Goal: Navigation & Orientation: Find specific page/section

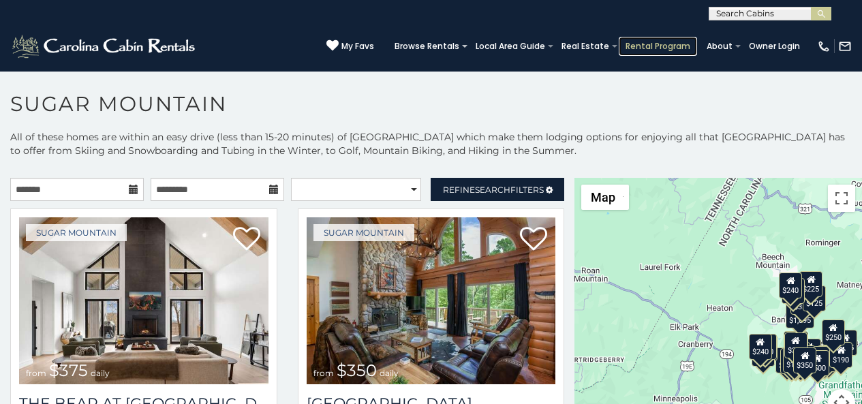
click at [658, 49] on link "Rental Program" at bounding box center [658, 46] width 78 height 19
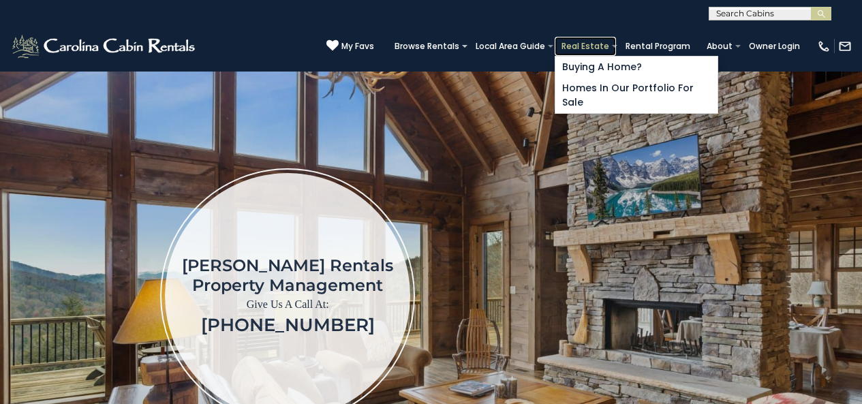
click at [598, 48] on link "Real Estate" at bounding box center [585, 46] width 61 height 19
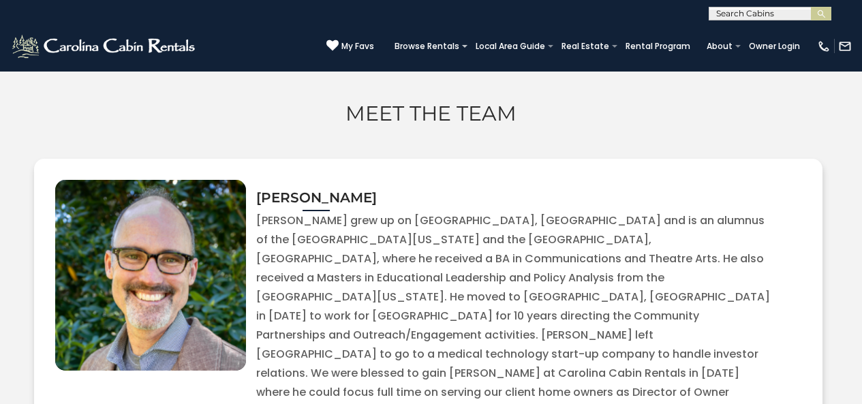
scroll to position [4794, 0]
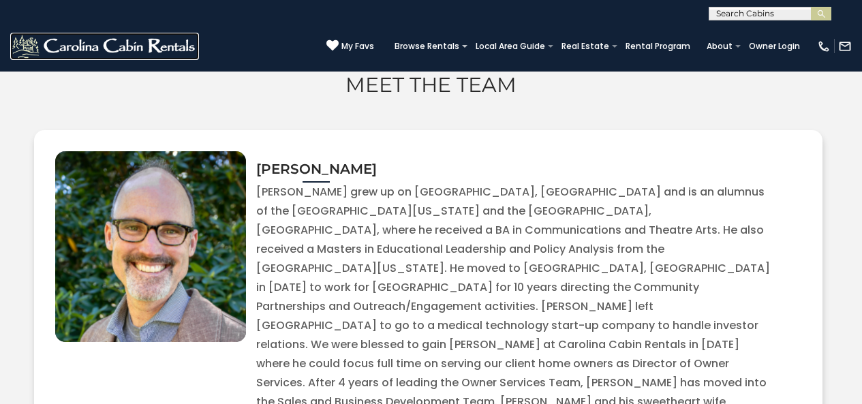
click at [19, 55] on img at bounding box center [104, 46] width 189 height 27
